Goal: Information Seeking & Learning: Find specific fact

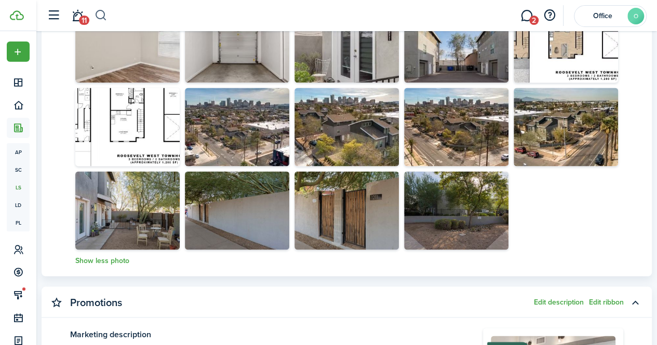
click at [104, 15] on button "button" at bounding box center [100, 16] width 13 height 18
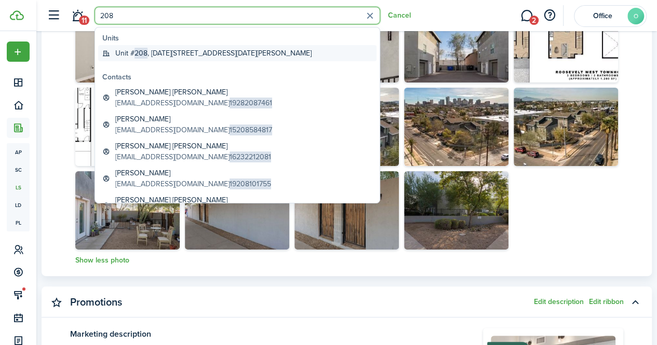
type input "208"
click at [137, 52] on span "208" at bounding box center [140, 53] width 13 height 11
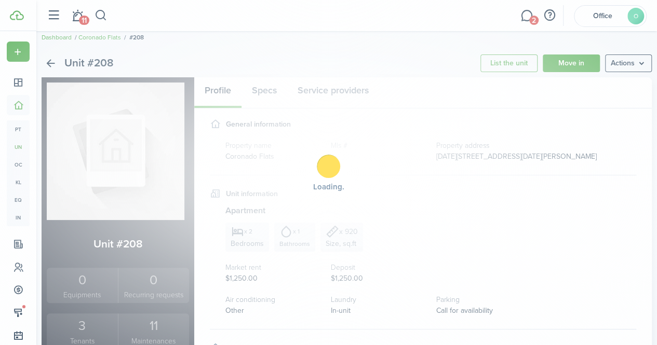
scroll to position [241, 0]
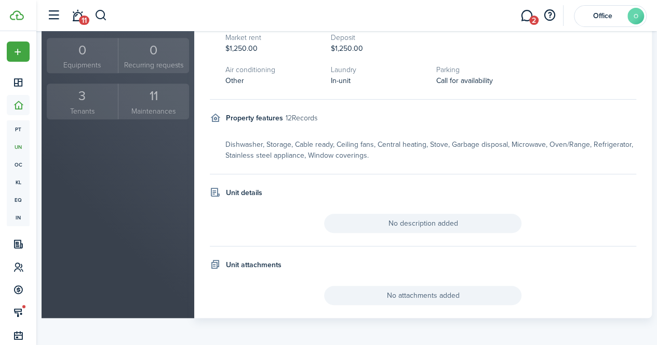
click at [87, 111] on small "Tenants" at bounding box center [82, 111] width 66 height 11
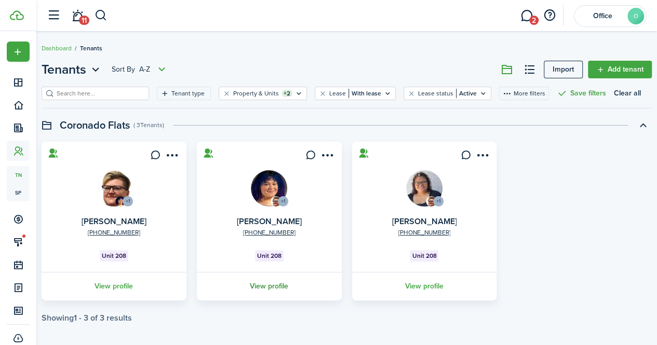
click at [292, 295] on link "View profile" at bounding box center [269, 286] width 148 height 29
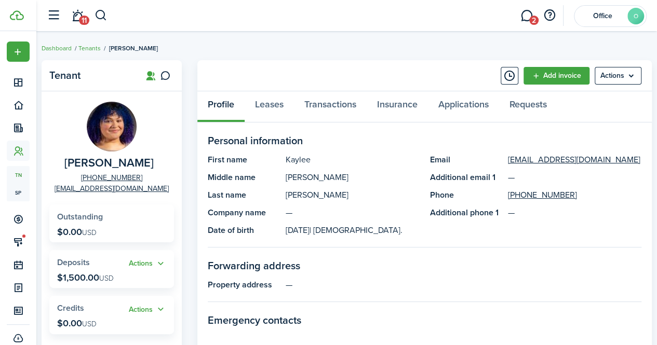
click at [80, 159] on span "[PERSON_NAME]" at bounding box center [108, 163] width 89 height 13
copy span "[PERSON_NAME]"
click at [167, 206] on widget-stats "Outstanding $0.00 USD" at bounding box center [111, 223] width 125 height 38
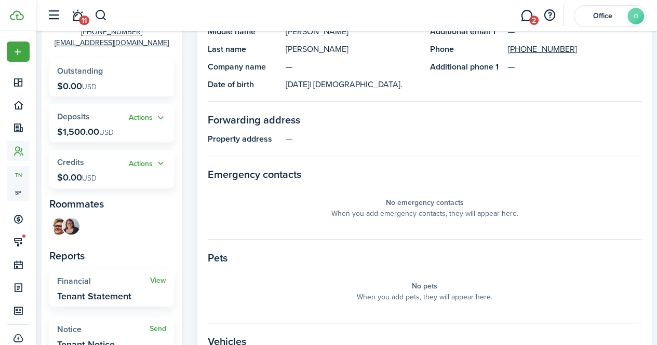
scroll to position [146, 0]
click at [75, 224] on img at bounding box center [71, 224] width 17 height 17
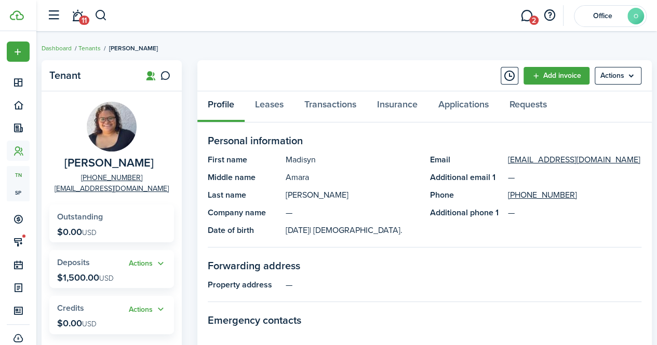
click at [71, 166] on span "[PERSON_NAME]" at bounding box center [108, 163] width 89 height 13
copy span "[PERSON_NAME]"
